Goal: Task Accomplishment & Management: Complete application form

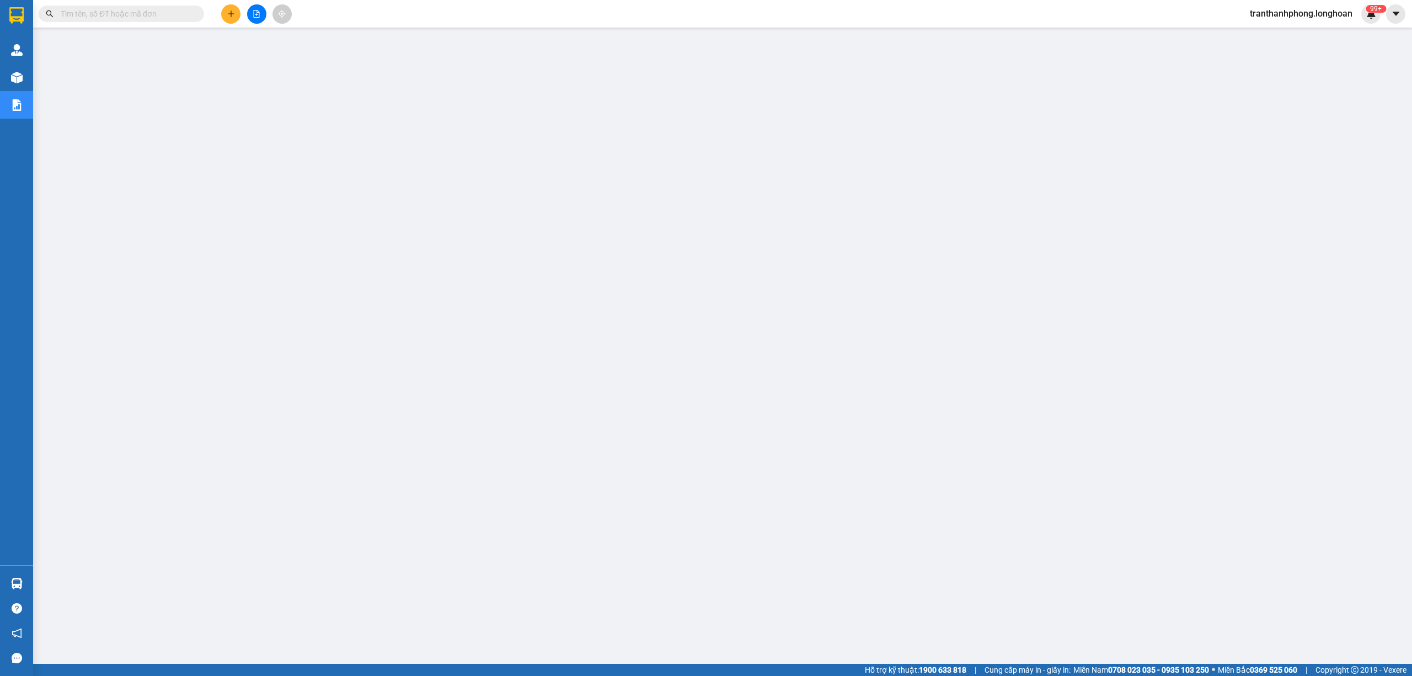
click at [180, 15] on input "text" at bounding box center [126, 14] width 130 height 12
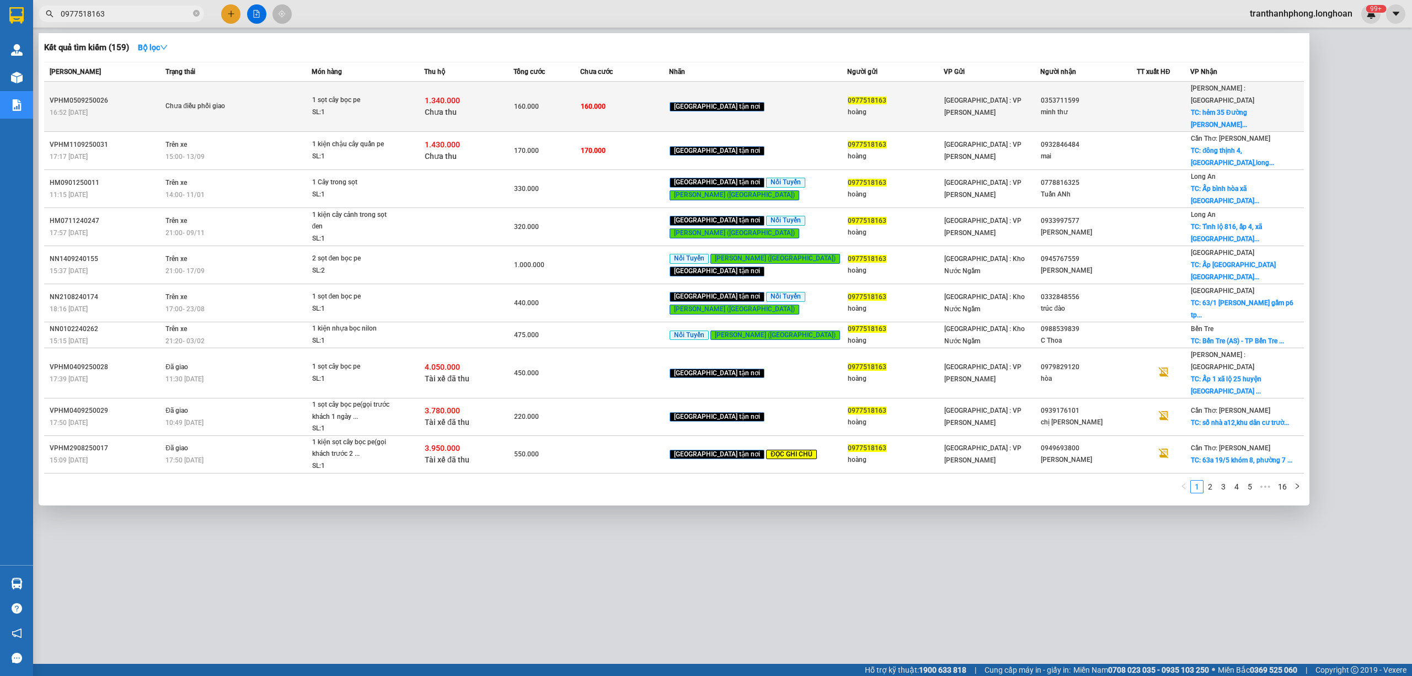
type input "0977518163"
click at [274, 100] on span "Chưa điều phối giao" at bounding box center [237, 106] width 145 height 12
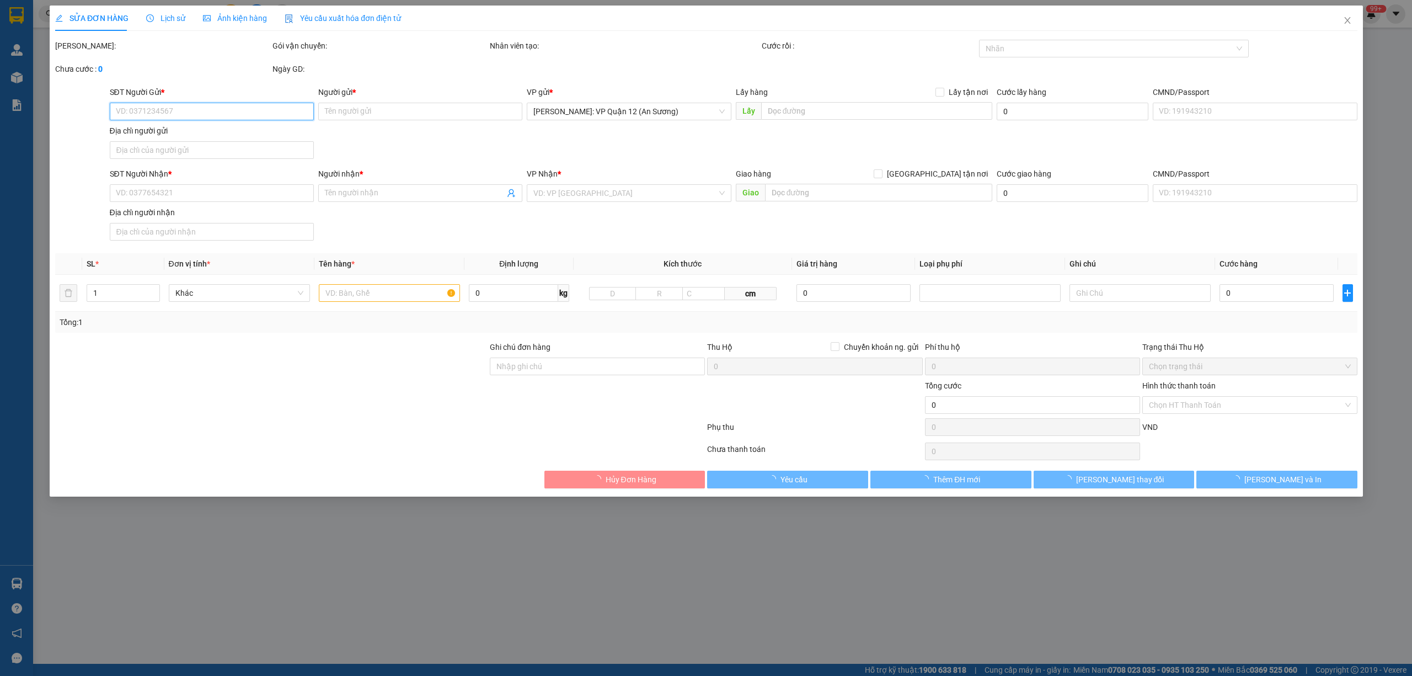
type input "0977518163"
type input "hoàng"
type input "0353711599"
type input "minh thư"
checkbox input "true"
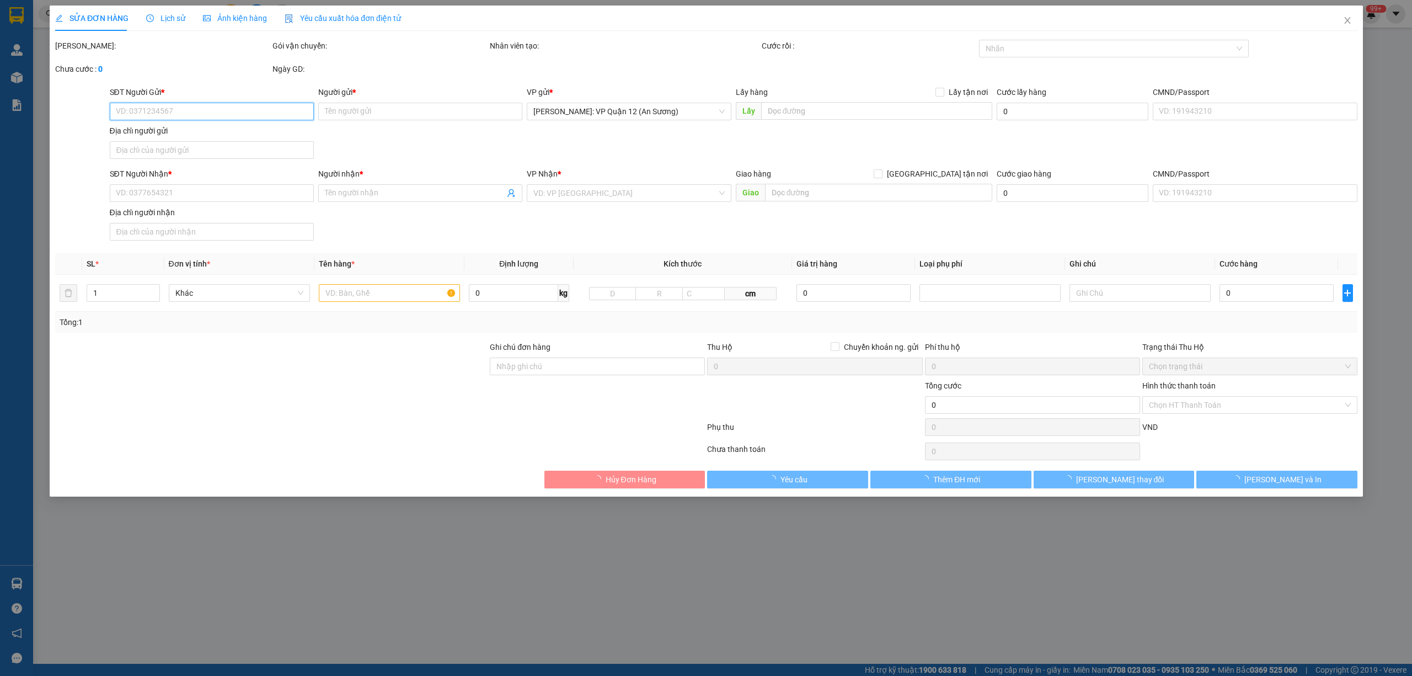
type input "hẻm [STREET_ADDRESS][PERSON_NAME][PERSON_NAME]"
type input "160.000"
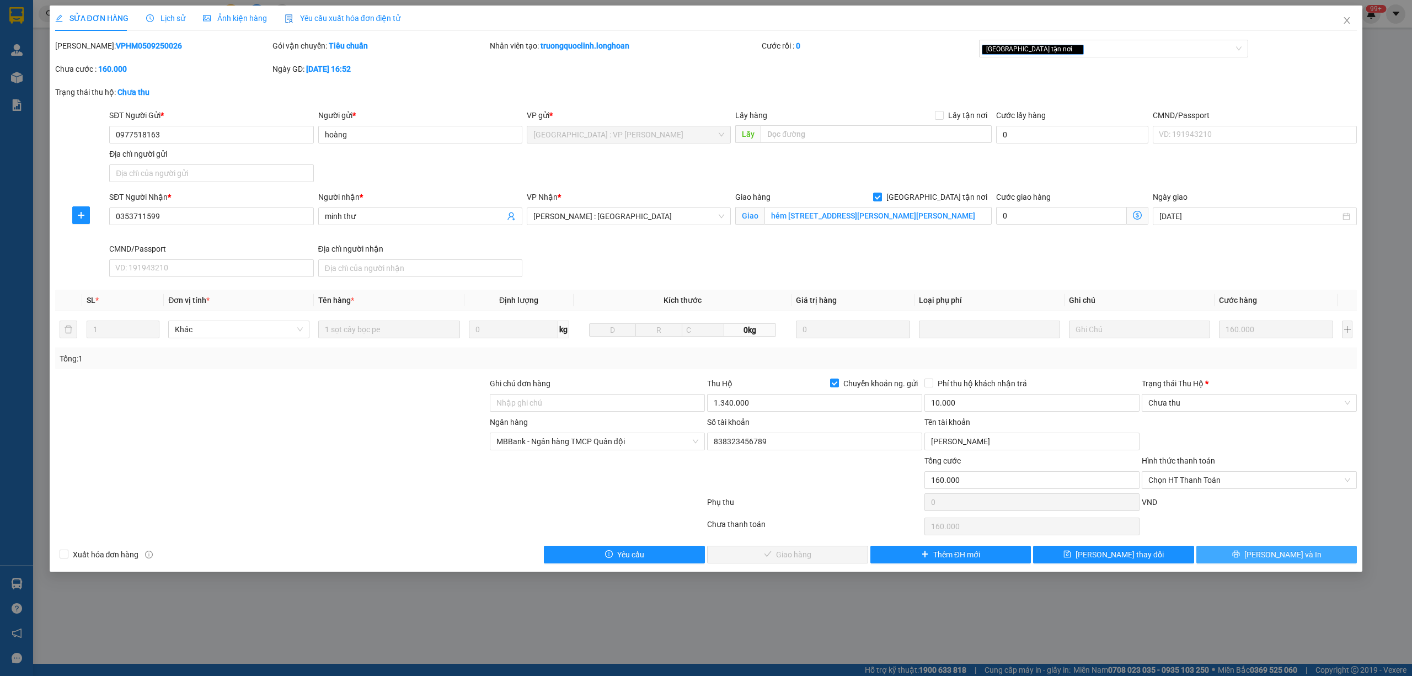
click at [1280, 560] on span "[PERSON_NAME] và In" at bounding box center [1283, 554] width 77 height 12
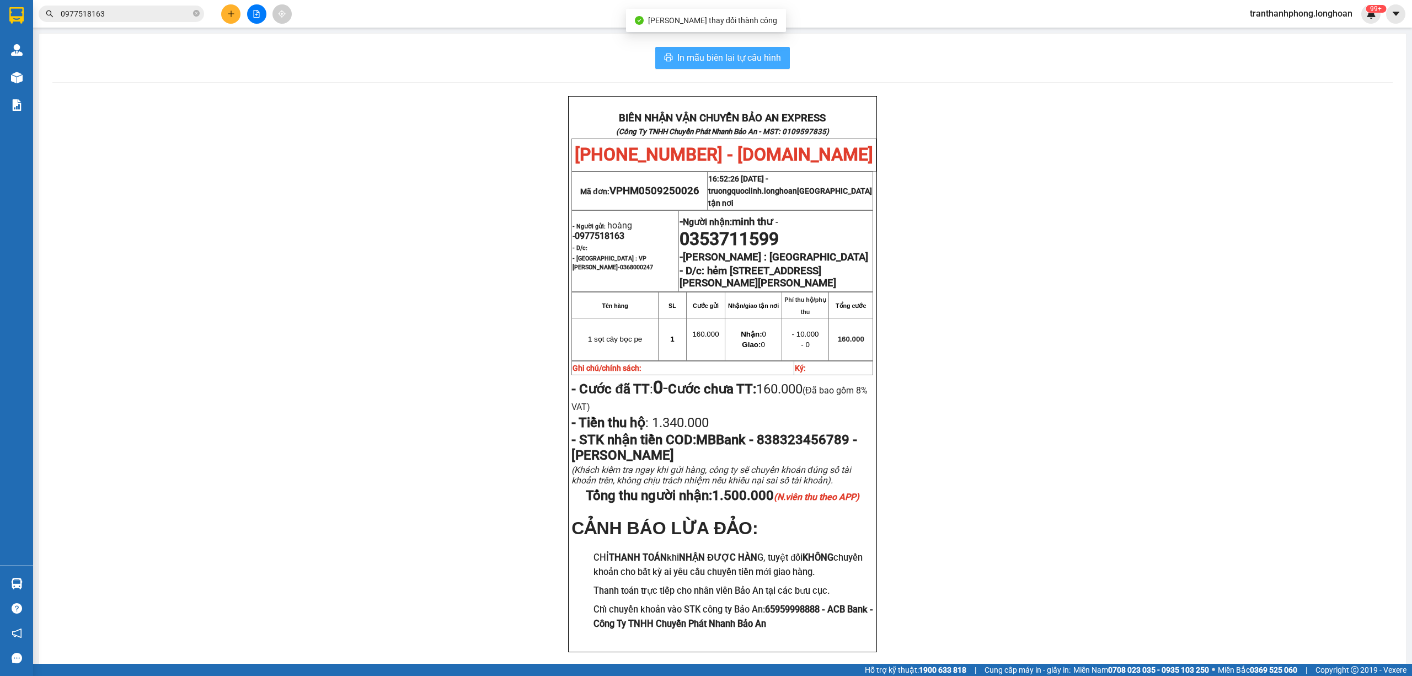
click at [748, 63] on span "In mẫu biên lai tự cấu hình" at bounding box center [729, 58] width 104 height 14
